Goal: Communication & Community: Ask a question

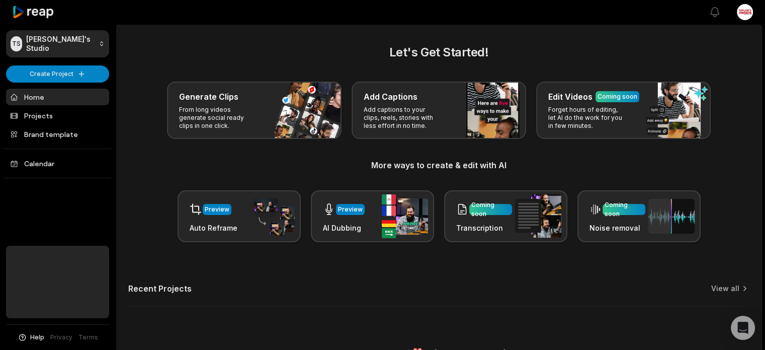
scroll to position [20, 0]
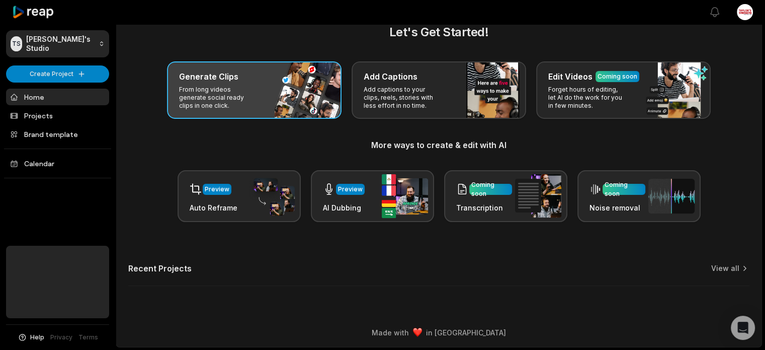
click at [256, 99] on p "From long videos generate social ready clips in one click." at bounding box center [218, 98] width 78 height 24
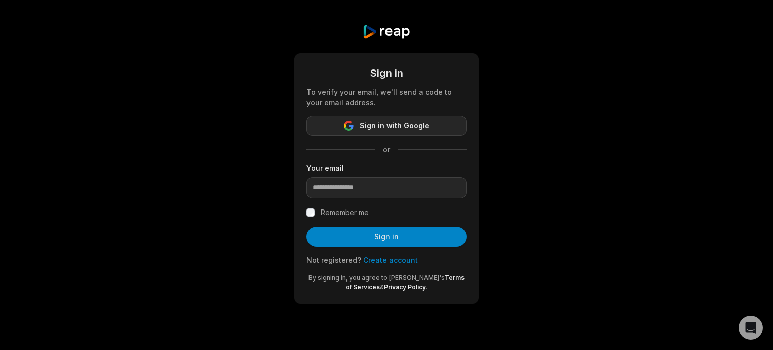
click at [384, 127] on span "Sign in with Google" at bounding box center [394, 126] width 69 height 12
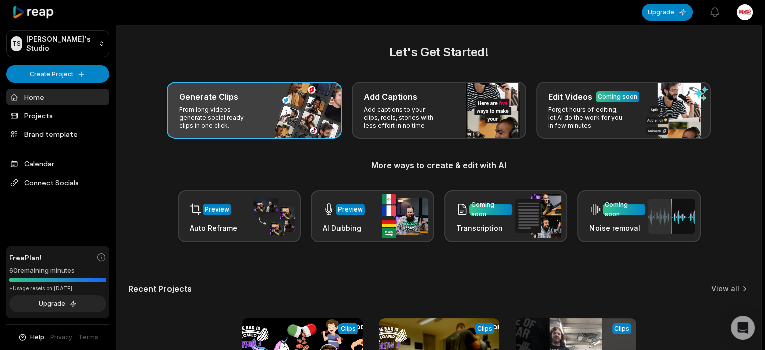
click at [249, 115] on p "From long videos generate social ready clips in one click." at bounding box center [218, 118] width 78 height 24
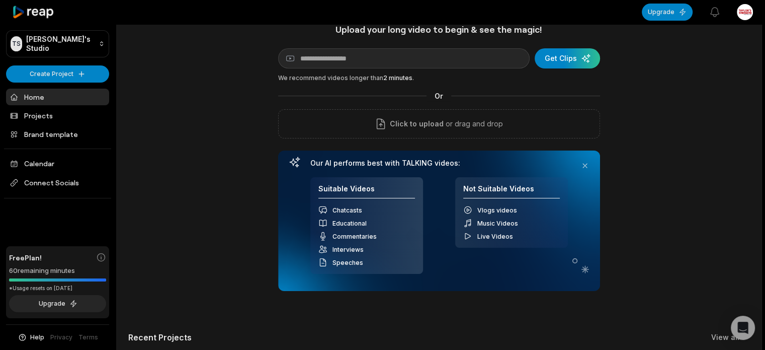
scroll to position [20, 0]
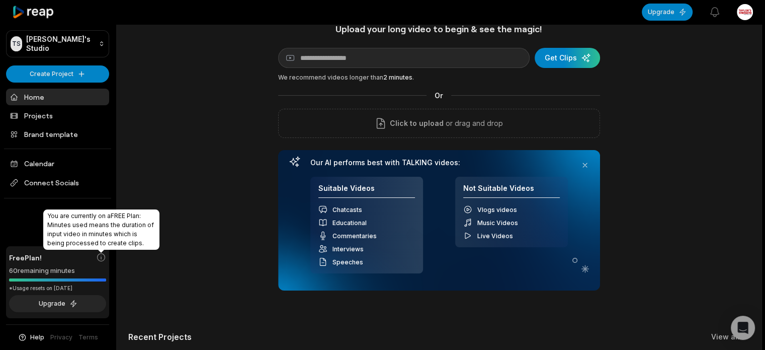
click at [102, 257] on icon at bounding box center [101, 257] width 10 height 10
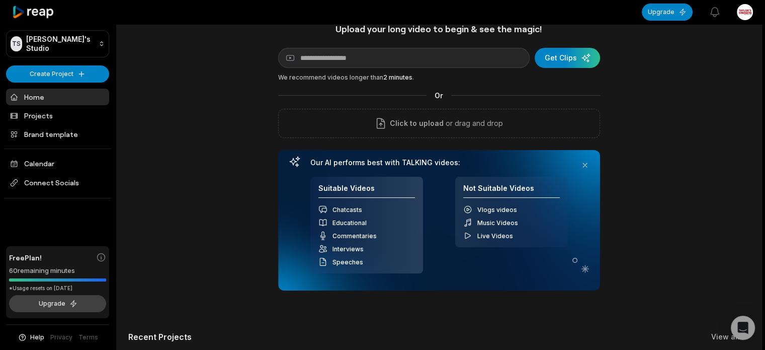
click at [56, 308] on button "Upgrade" at bounding box center [57, 303] width 97 height 17
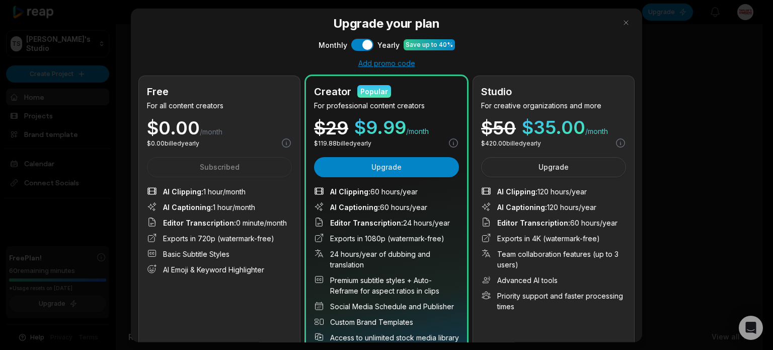
click at [84, 226] on div at bounding box center [386, 175] width 773 height 350
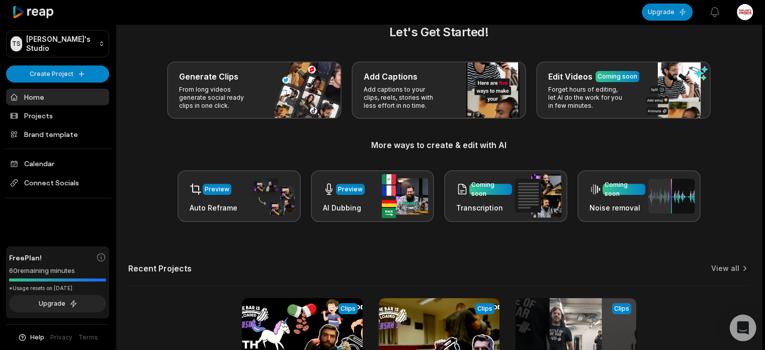
click at [749, 332] on div "Open Intercom Messenger" at bounding box center [743, 327] width 27 height 27
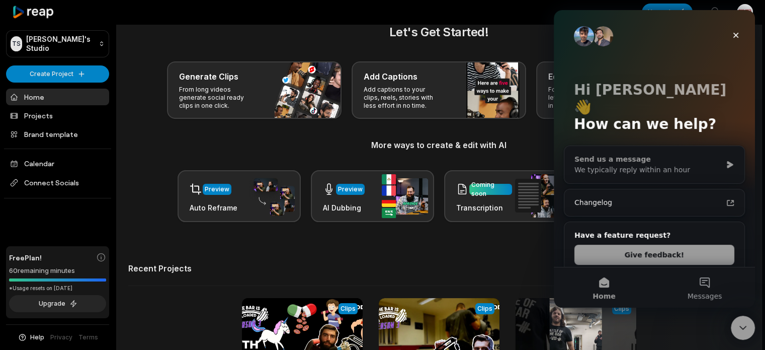
click at [659, 165] on div "We typically reply within an hour" at bounding box center [648, 170] width 147 height 11
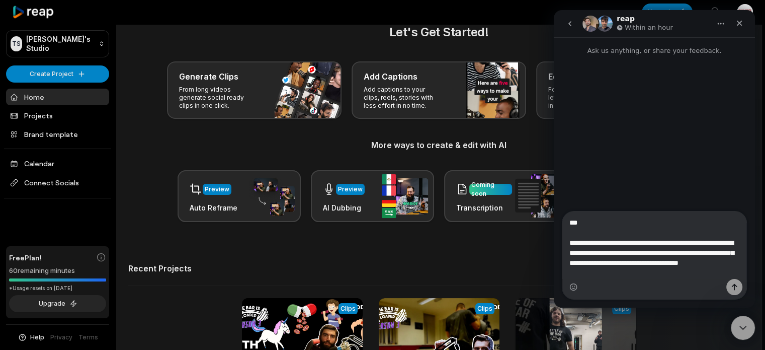
type textarea "**********"
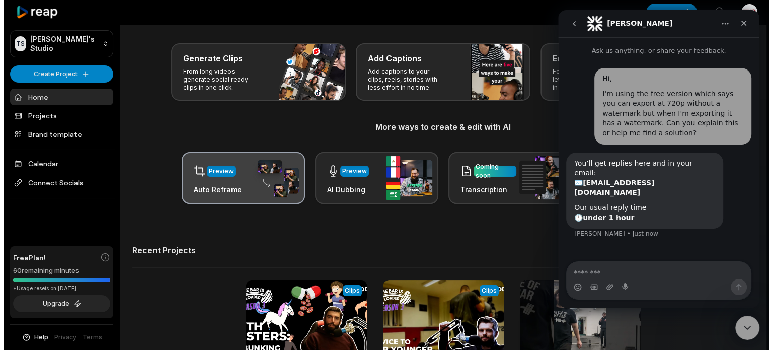
scroll to position [54, 0]
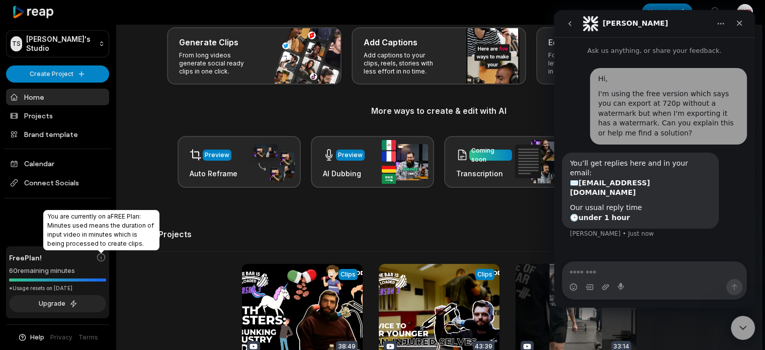
click at [103, 258] on icon at bounding box center [101, 257] width 10 height 10
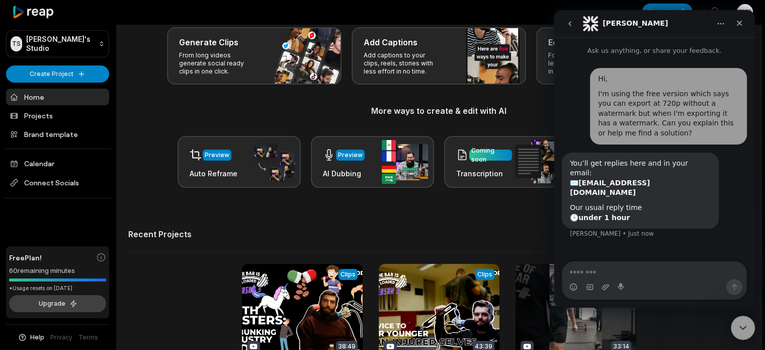
click at [64, 309] on button "Upgrade" at bounding box center [57, 303] width 97 height 17
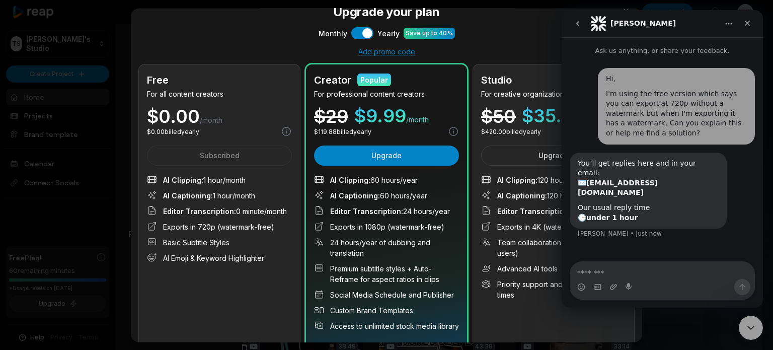
scroll to position [13, 0]
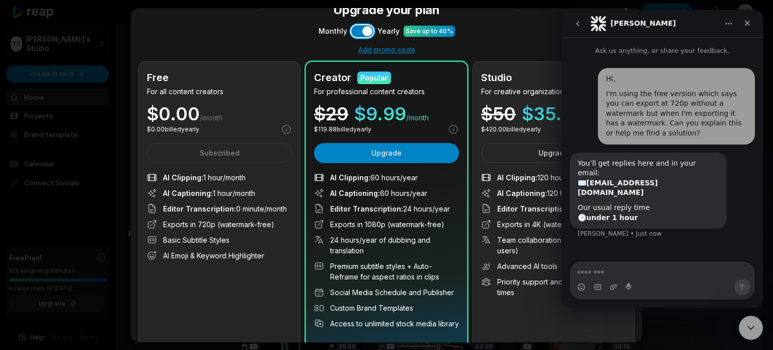
click at [354, 31] on button "Use setting" at bounding box center [362, 31] width 22 height 12
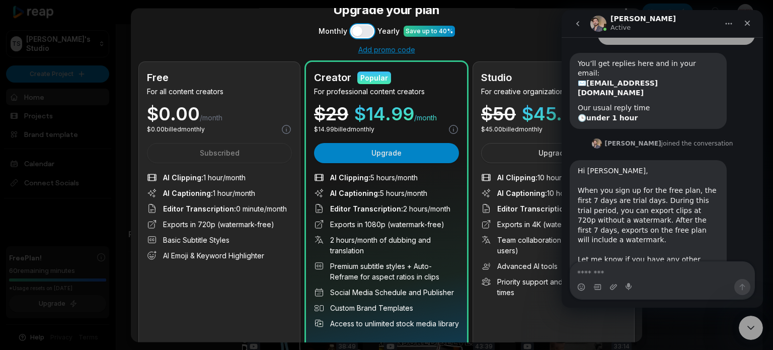
scroll to position [100, 0]
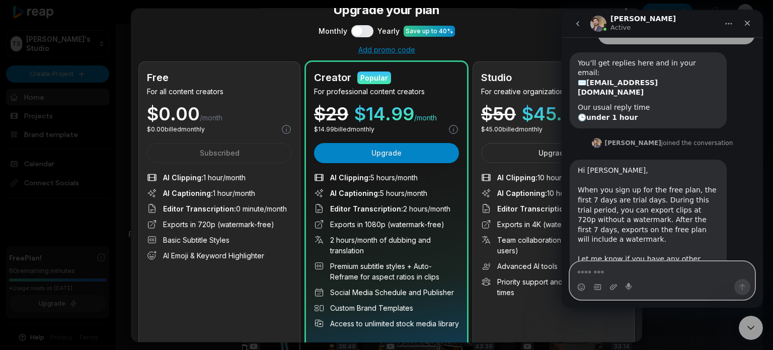
click at [650, 271] on textarea "Message…" at bounding box center [662, 270] width 184 height 17
type textarea "**********"
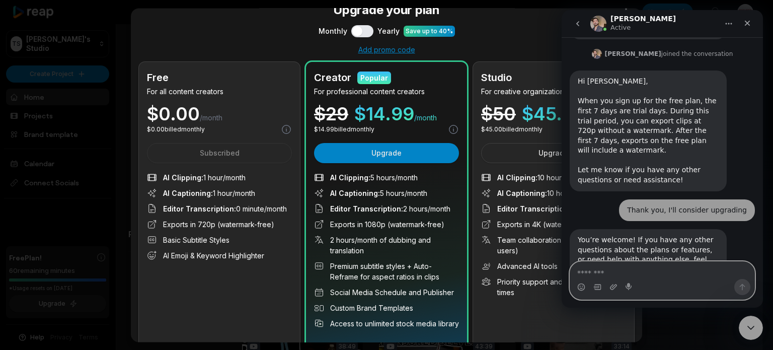
scroll to position [35, 0]
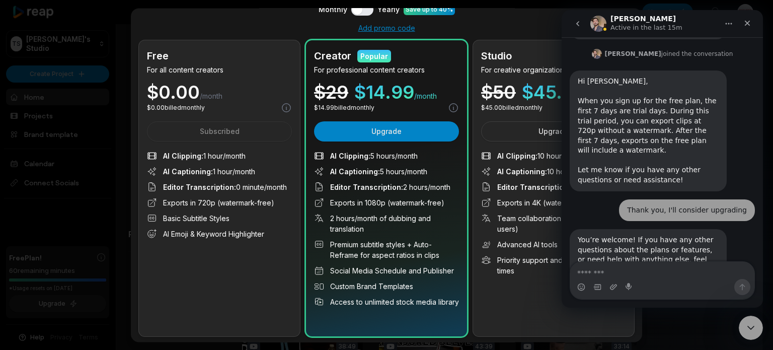
click at [519, 36] on div "Upgrade your plan Monthly Use setting Yearly Save up to 40% Add promo code Free…" at bounding box center [386, 175] width 511 height 334
